Goal: Navigation & Orientation: Find specific page/section

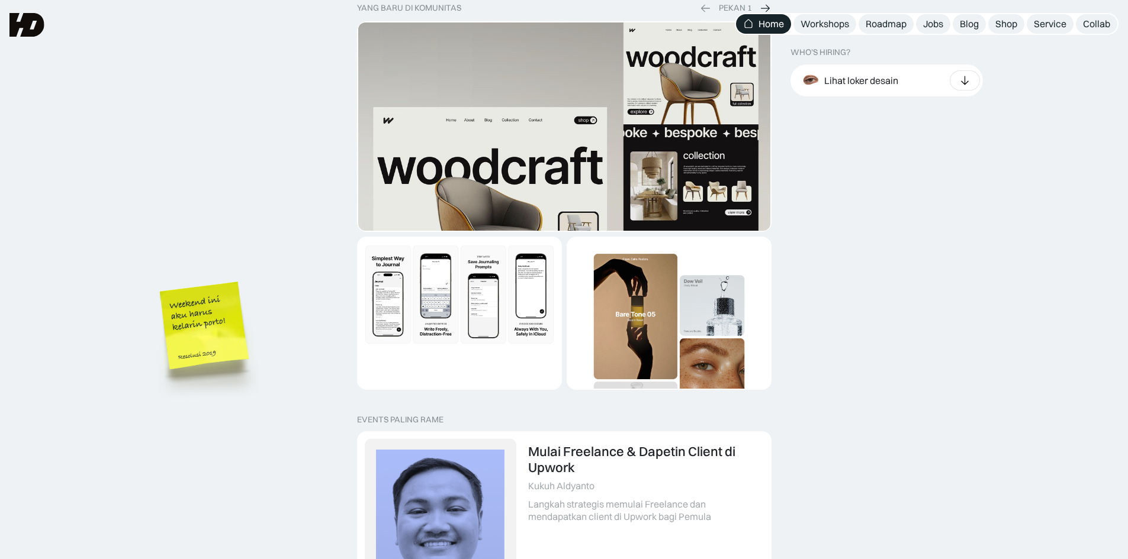
scroll to position [2072, 0]
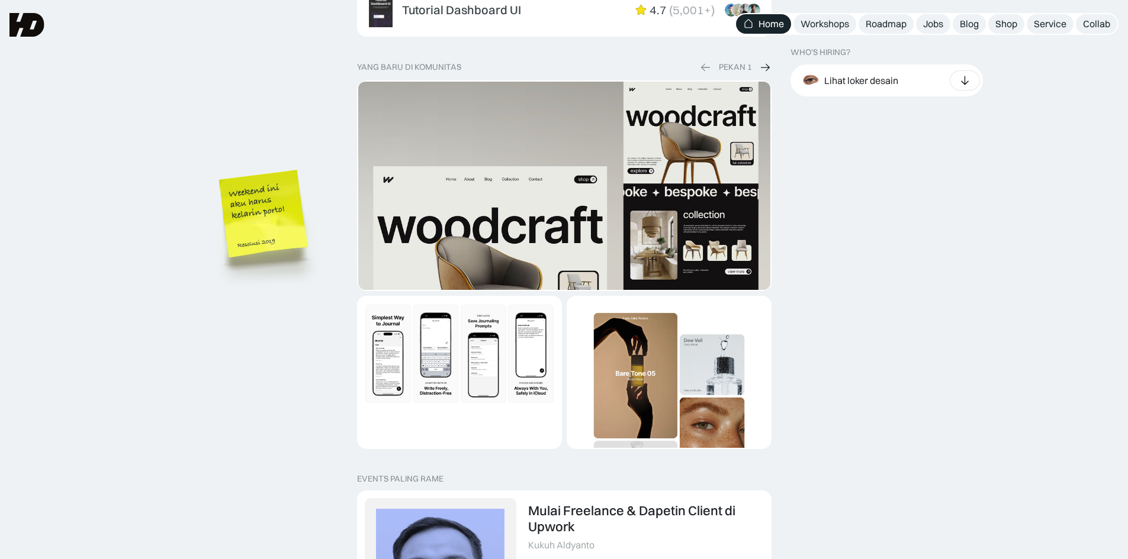
click at [260, 189] on img at bounding box center [267, 230] width 108 height 120
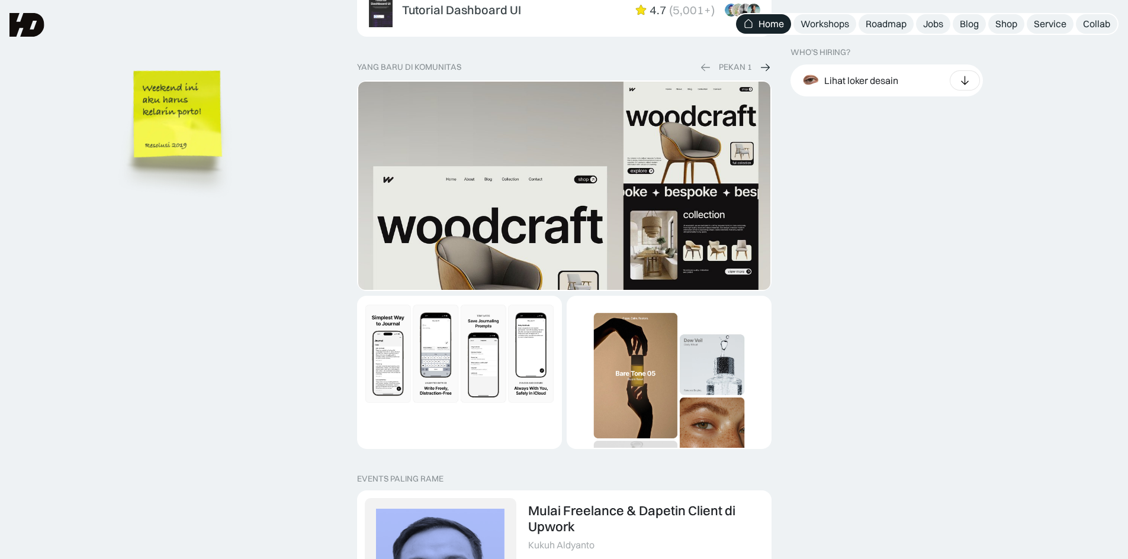
click at [182, 155] on img at bounding box center [179, 133] width 134 height 146
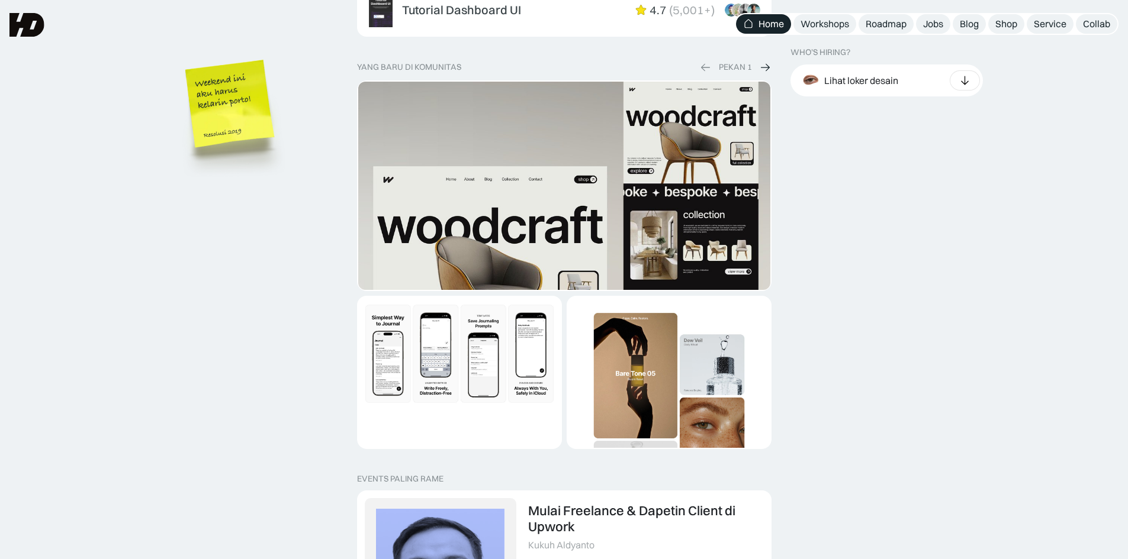
click at [226, 320] on div "diskon terbatas Flash Sale [DATE] DISKON berakhir saat timer berhenti atau item…" at bounding box center [564, 29] width 1128 height 3468
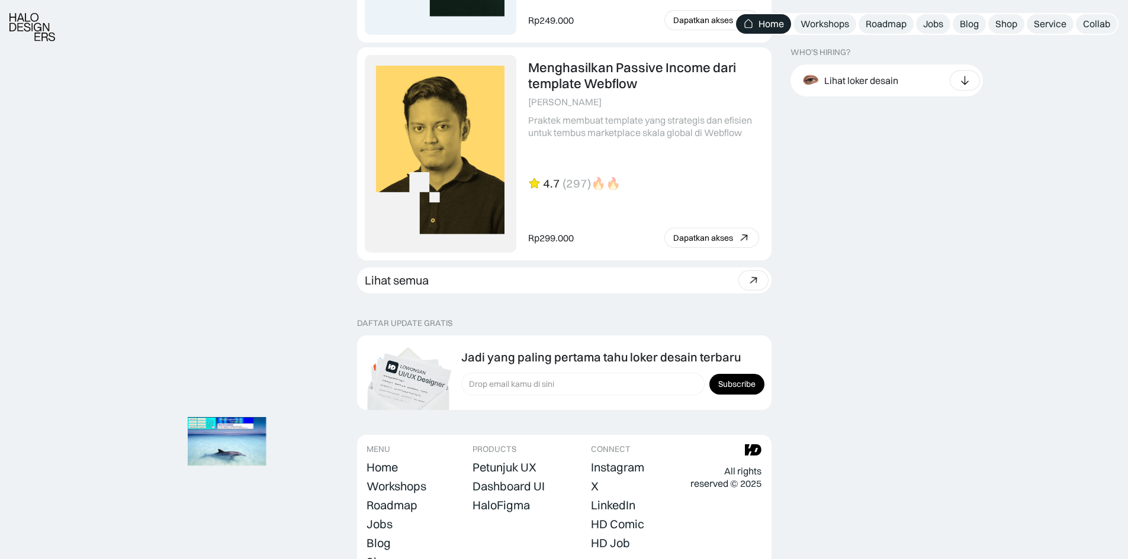
scroll to position [3276, 0]
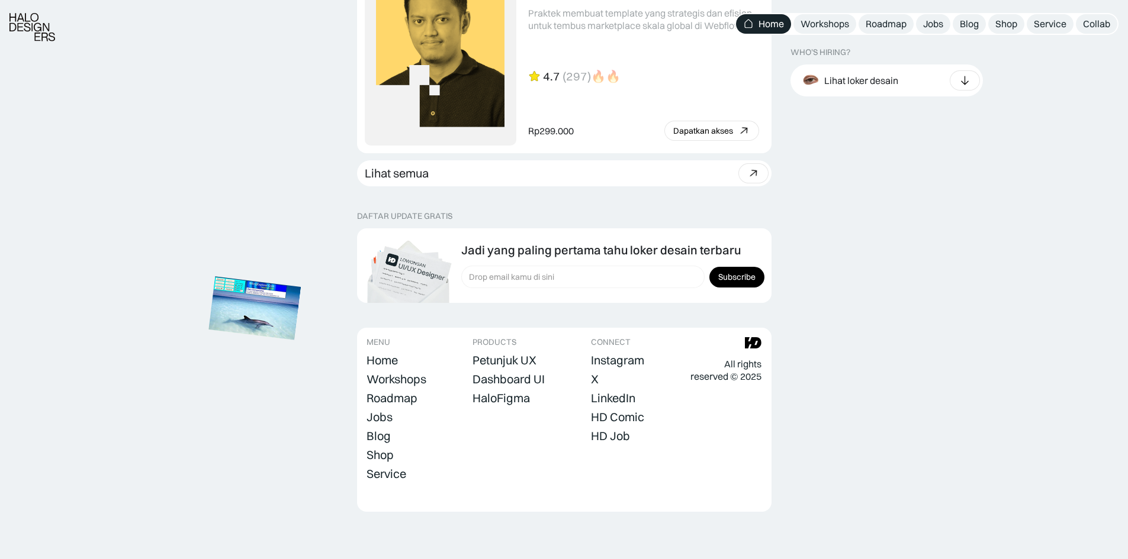
click at [274, 307] on img at bounding box center [255, 307] width 92 height 63
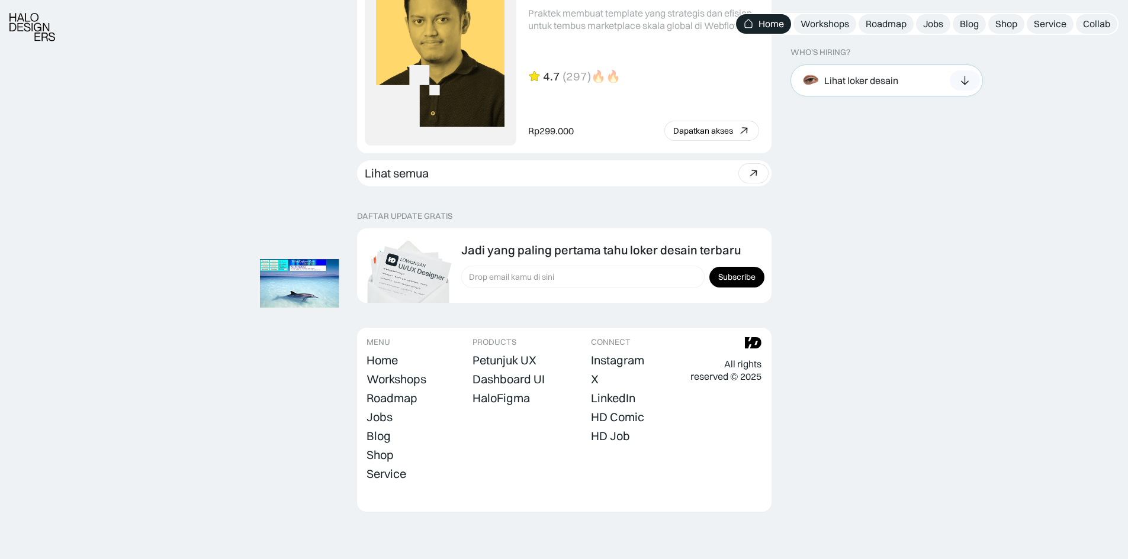
click at [880, 76] on div "Lihat loker desain" at bounding box center [861, 80] width 74 height 12
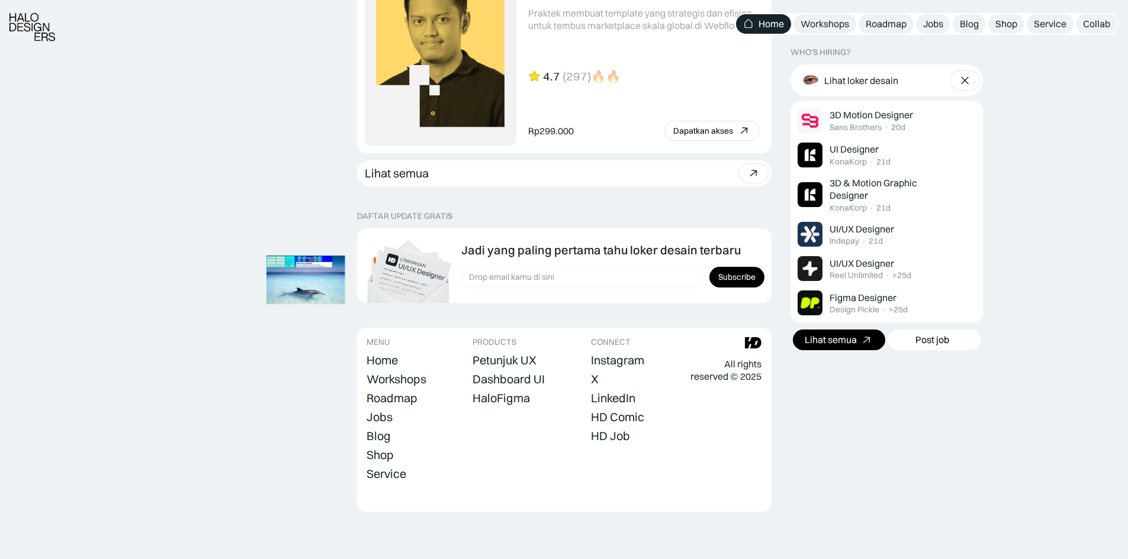
click at [874, 339] on link "Lihat semua" at bounding box center [839, 340] width 93 height 21
